Goal: Transaction & Acquisition: Purchase product/service

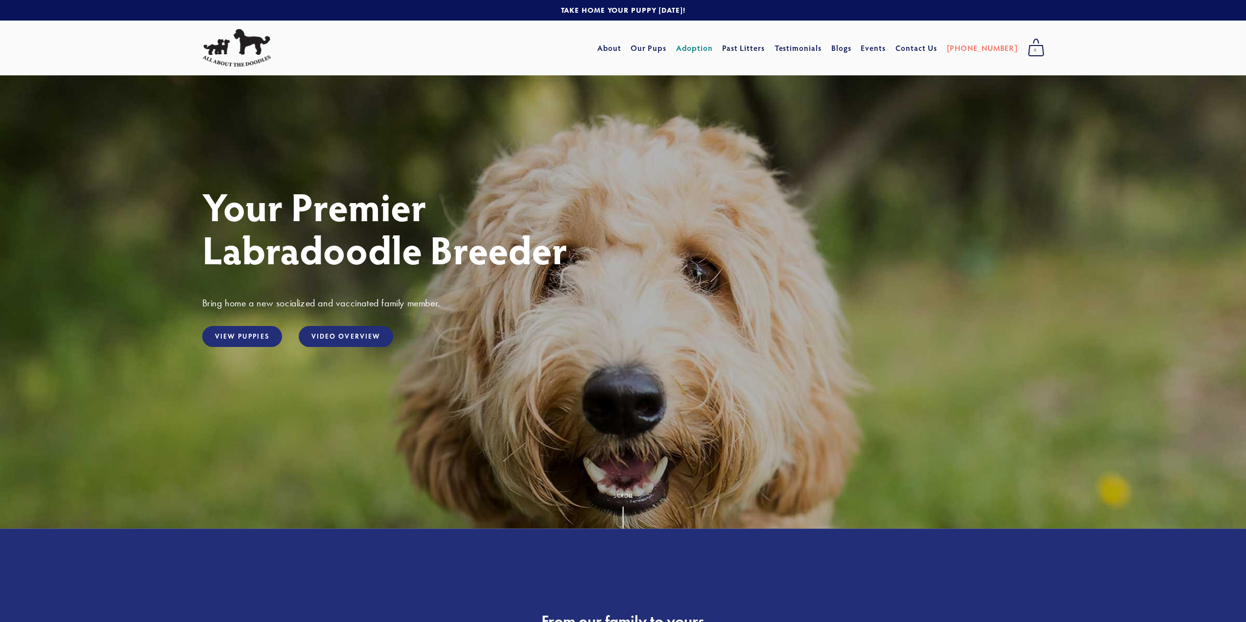
click at [713, 48] on link "Adoption" at bounding box center [694, 48] width 37 height 18
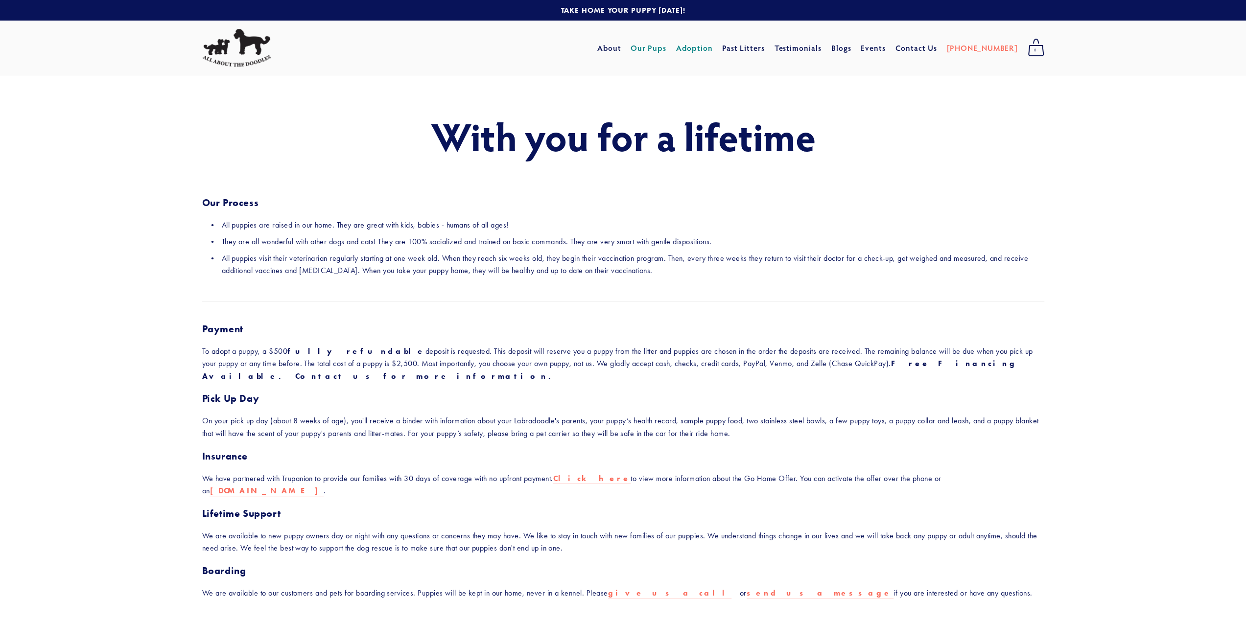
click at [666, 45] on link "Our Pups" at bounding box center [649, 48] width 36 height 18
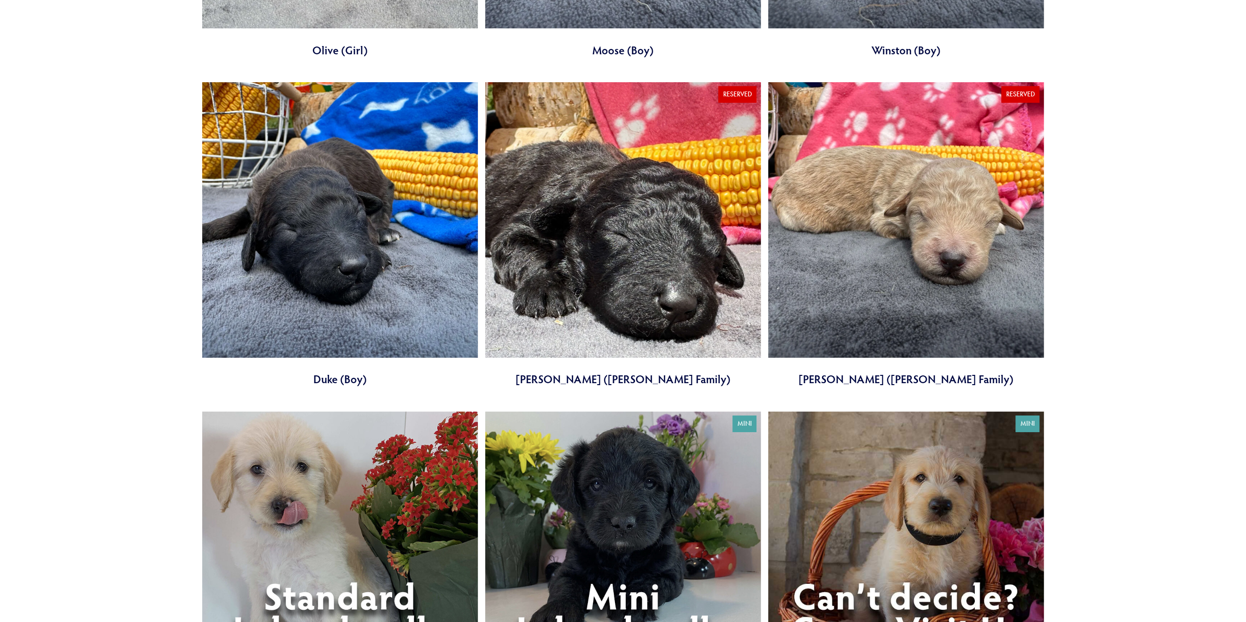
scroll to position [3672, 0]
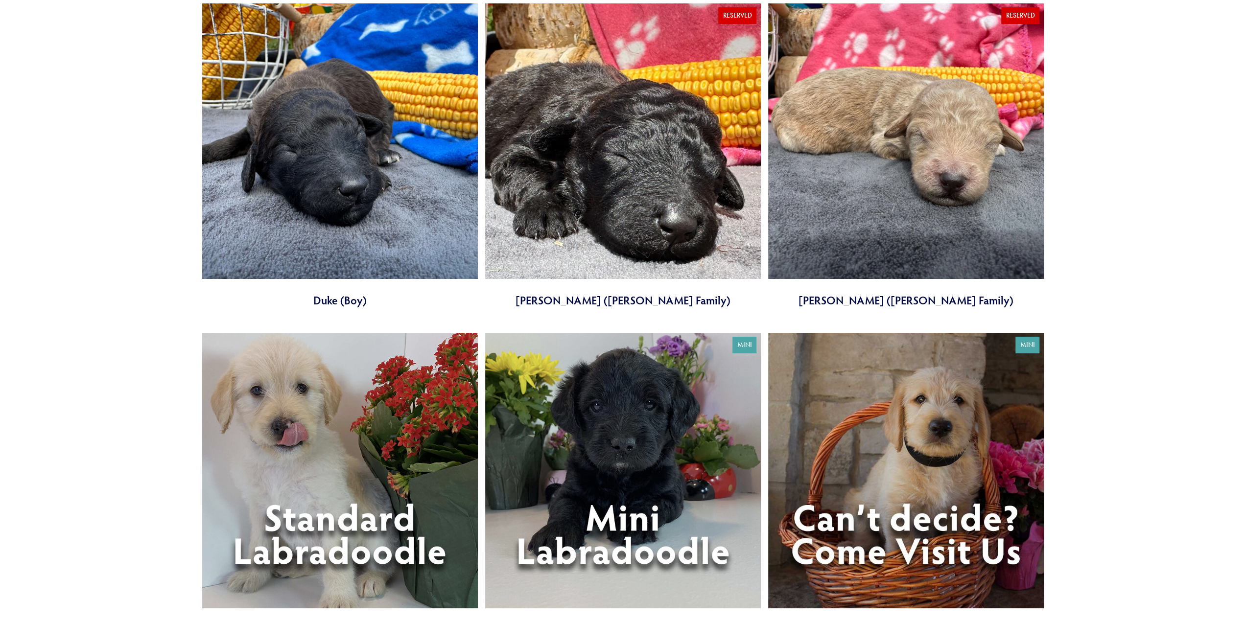
click at [399, 523] on link at bounding box center [340, 485] width 276 height 305
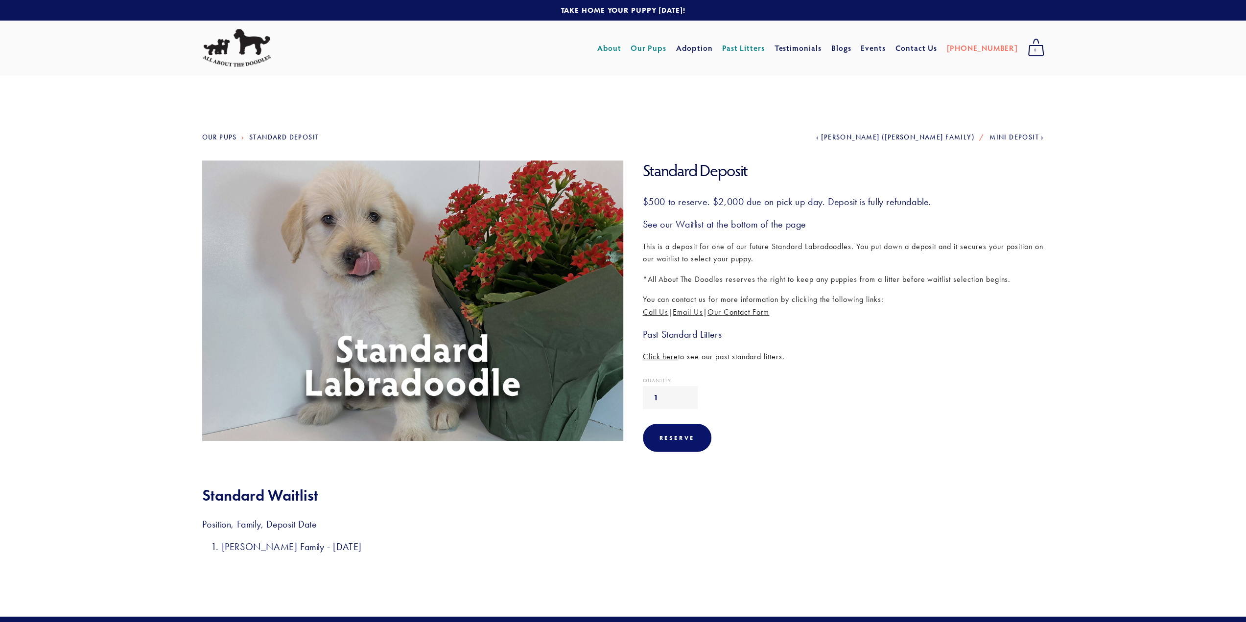
click at [621, 47] on link "About" at bounding box center [609, 48] width 24 height 18
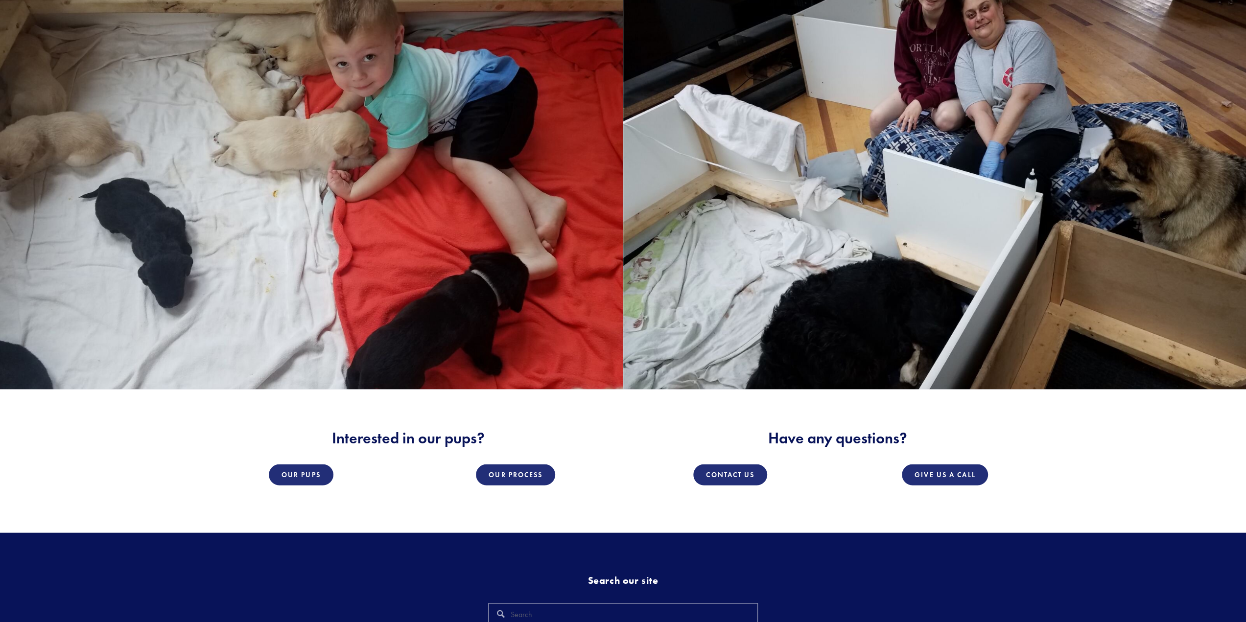
scroll to position [1987, 0]
